Goal: Task Accomplishment & Management: Manage account settings

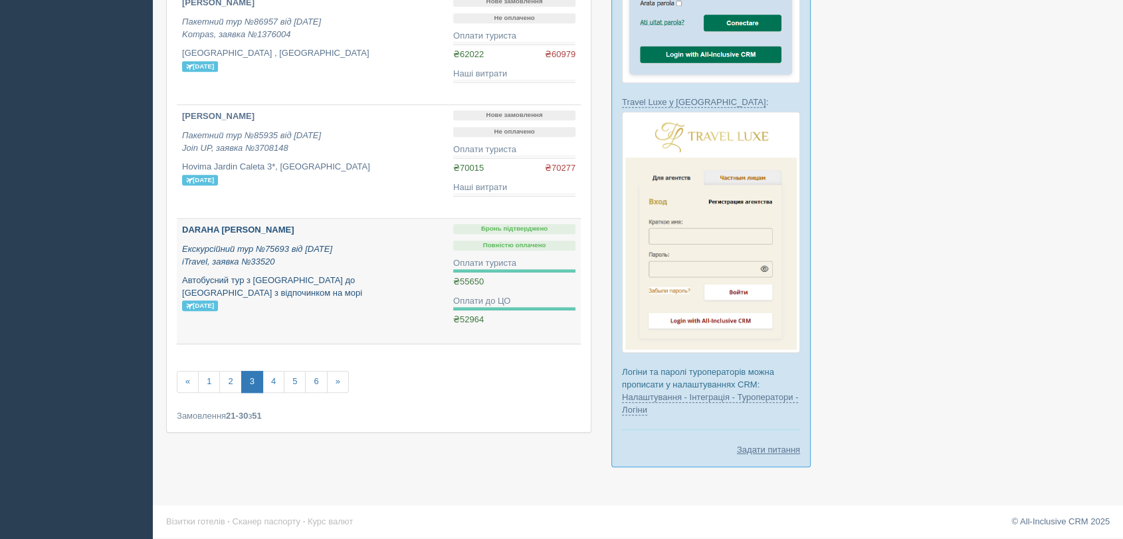
scroll to position [1111, 0]
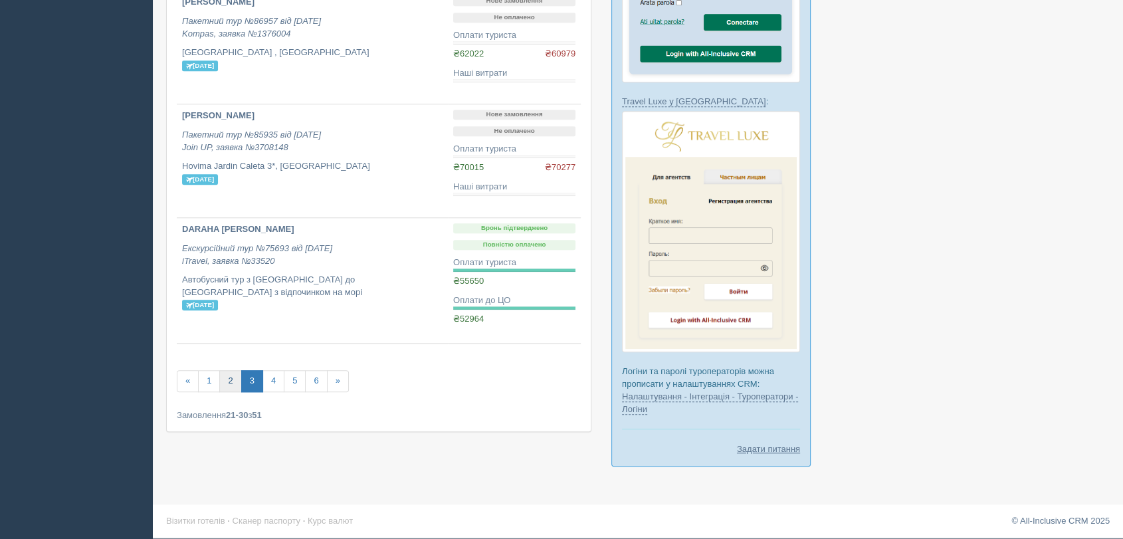
click at [224, 383] on link "2" at bounding box center [230, 381] width 22 height 22
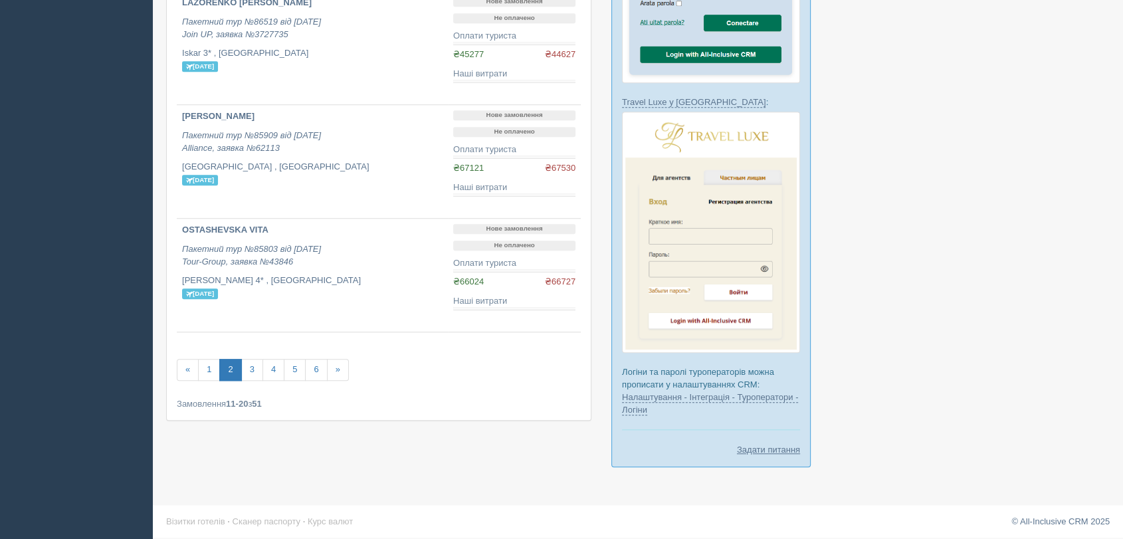
scroll to position [1111, 0]
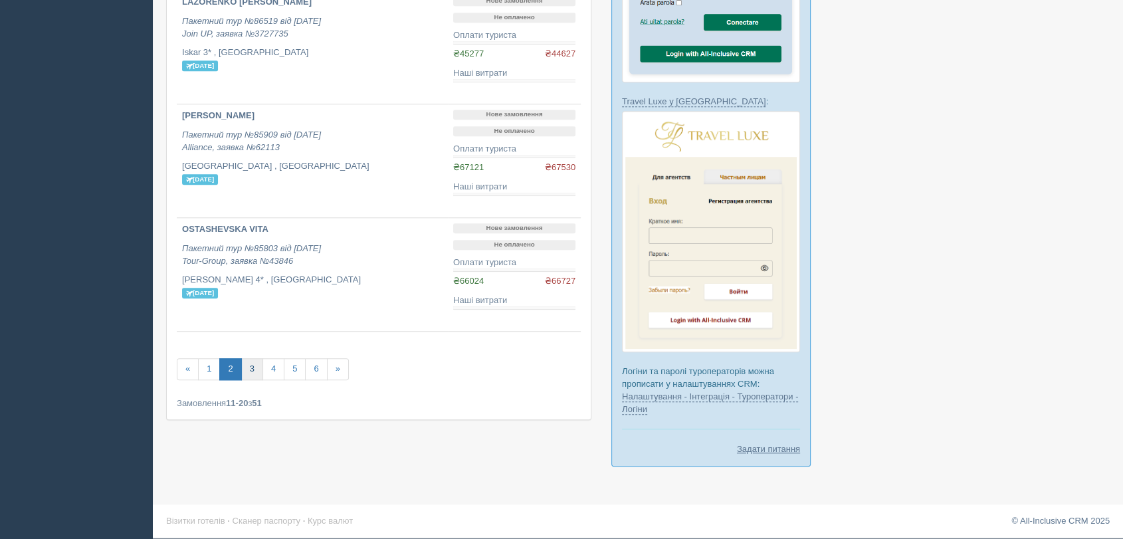
click at [252, 371] on link "3" at bounding box center [252, 369] width 22 height 22
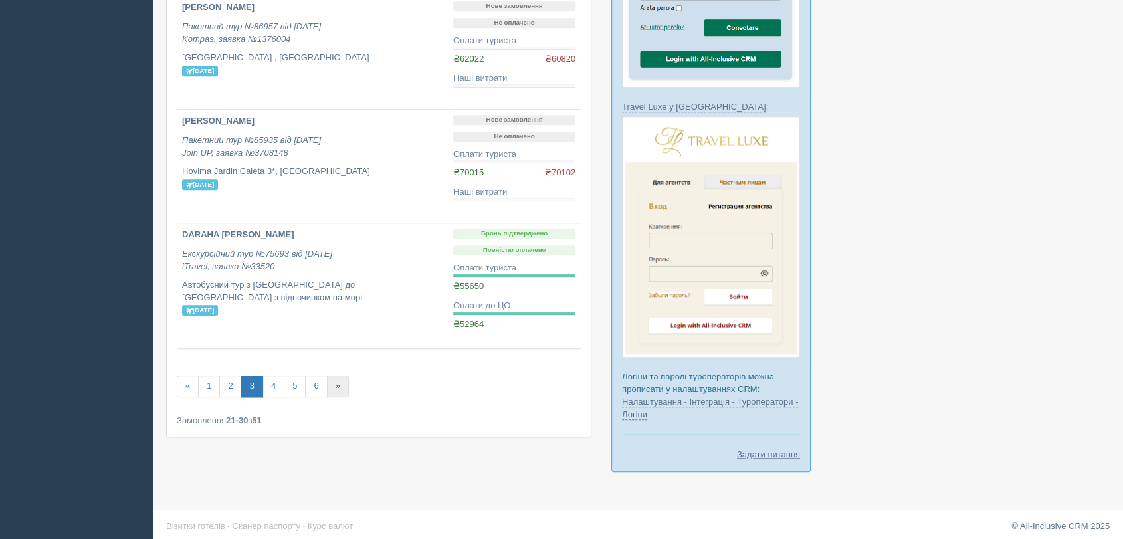
scroll to position [1107, 0]
click at [274, 385] on link "4" at bounding box center [273, 386] width 22 height 22
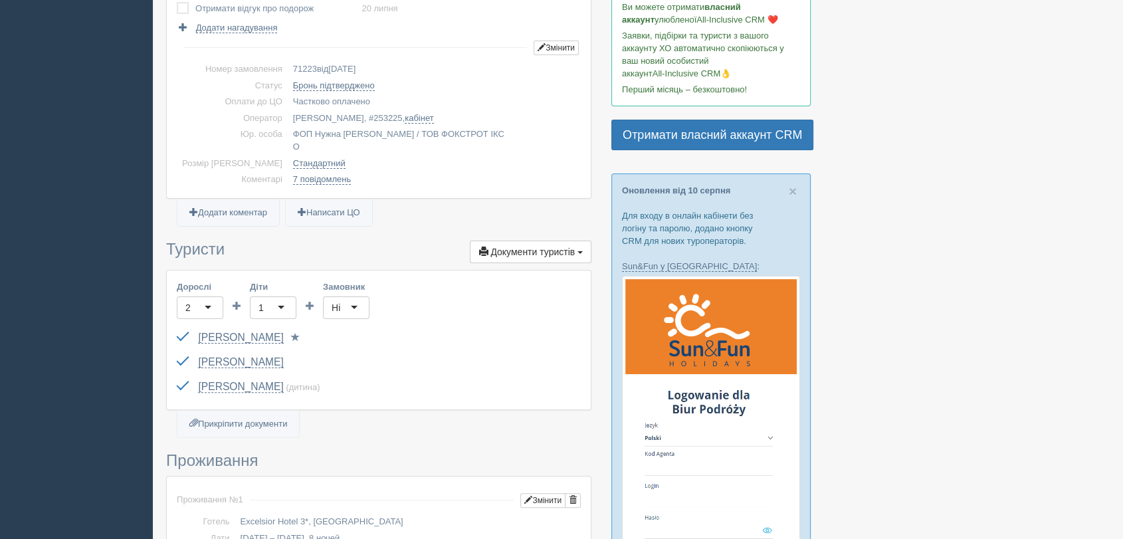
scroll to position [295, 0]
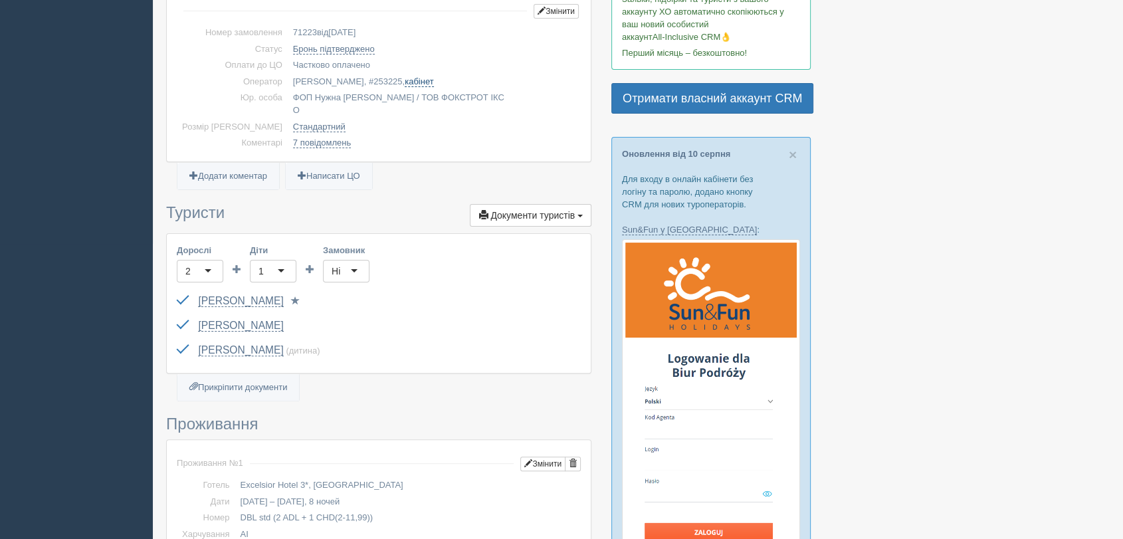
click at [405, 76] on link "кабінет" at bounding box center [419, 81] width 29 height 11
click at [405, 78] on link "кабінет" at bounding box center [419, 81] width 29 height 11
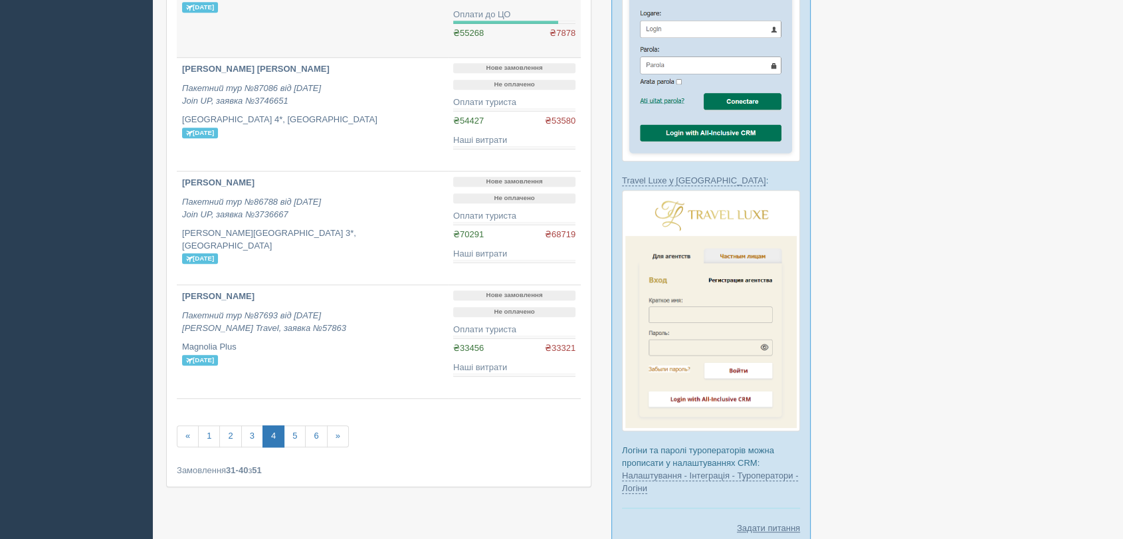
scroll to position [1033, 0]
